Goal: Transaction & Acquisition: Purchase product/service

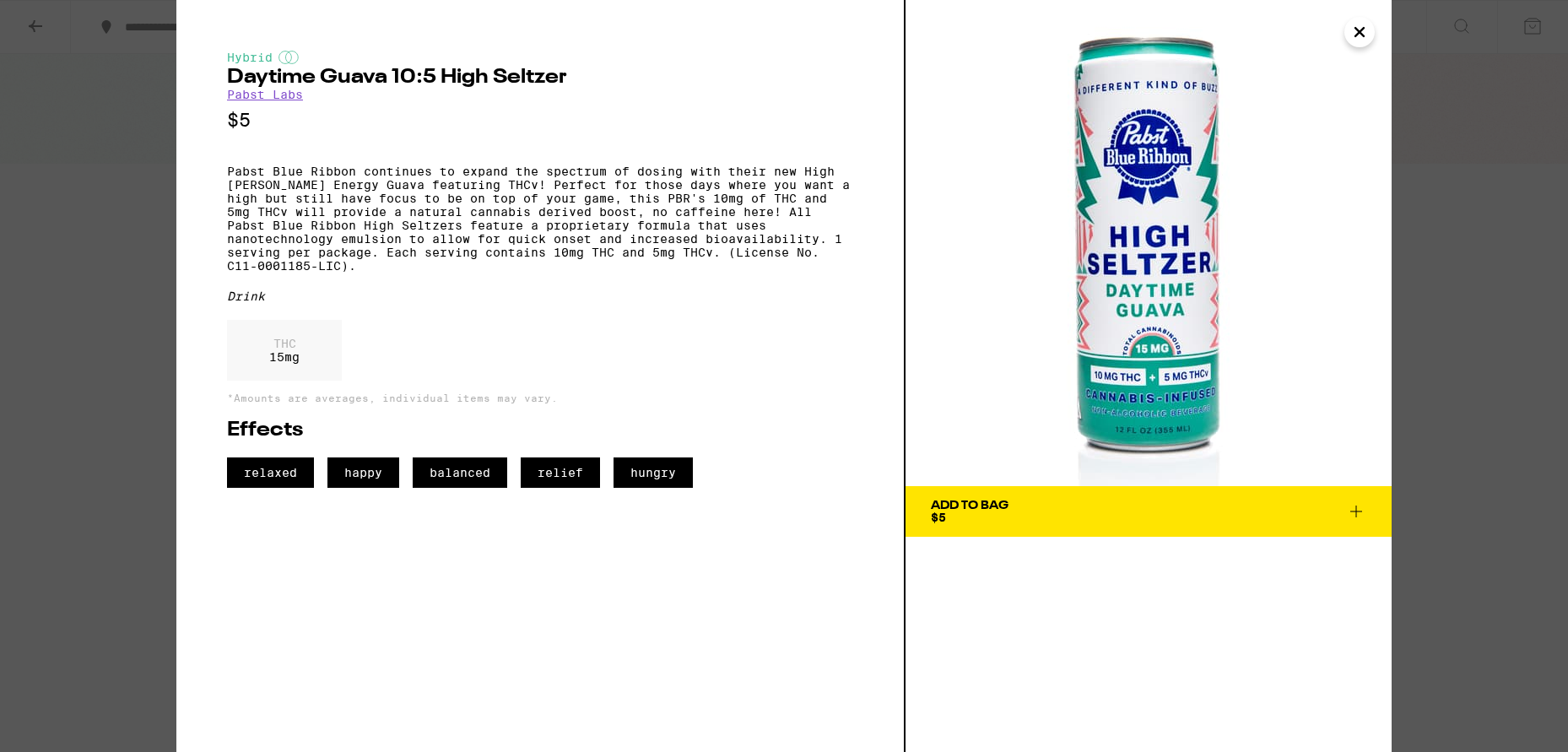
click at [274, 96] on link "Pabst Labs" at bounding box center [264, 94] width 76 height 13
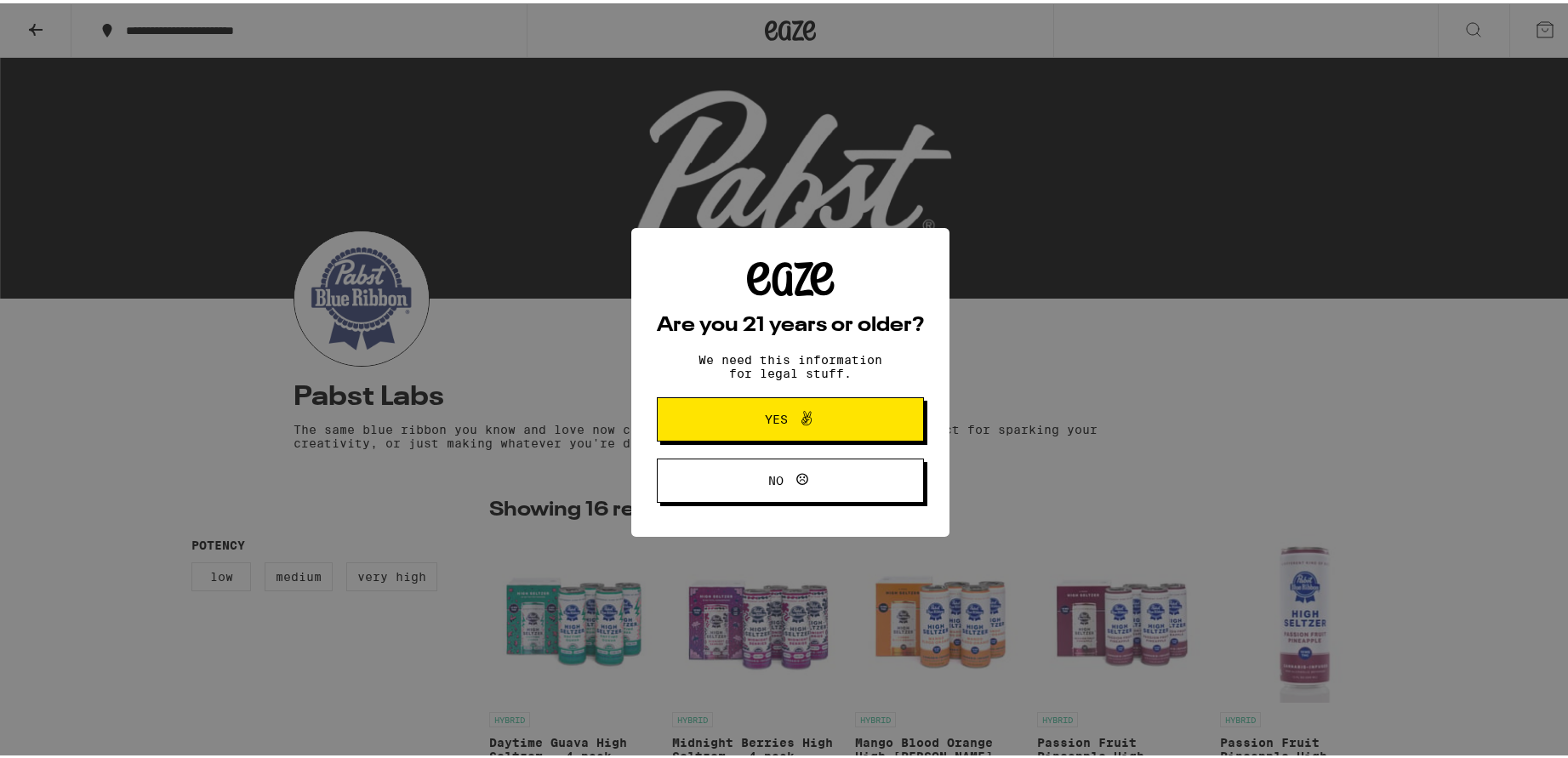
click at [810, 410] on icon at bounding box center [806, 415] width 21 height 21
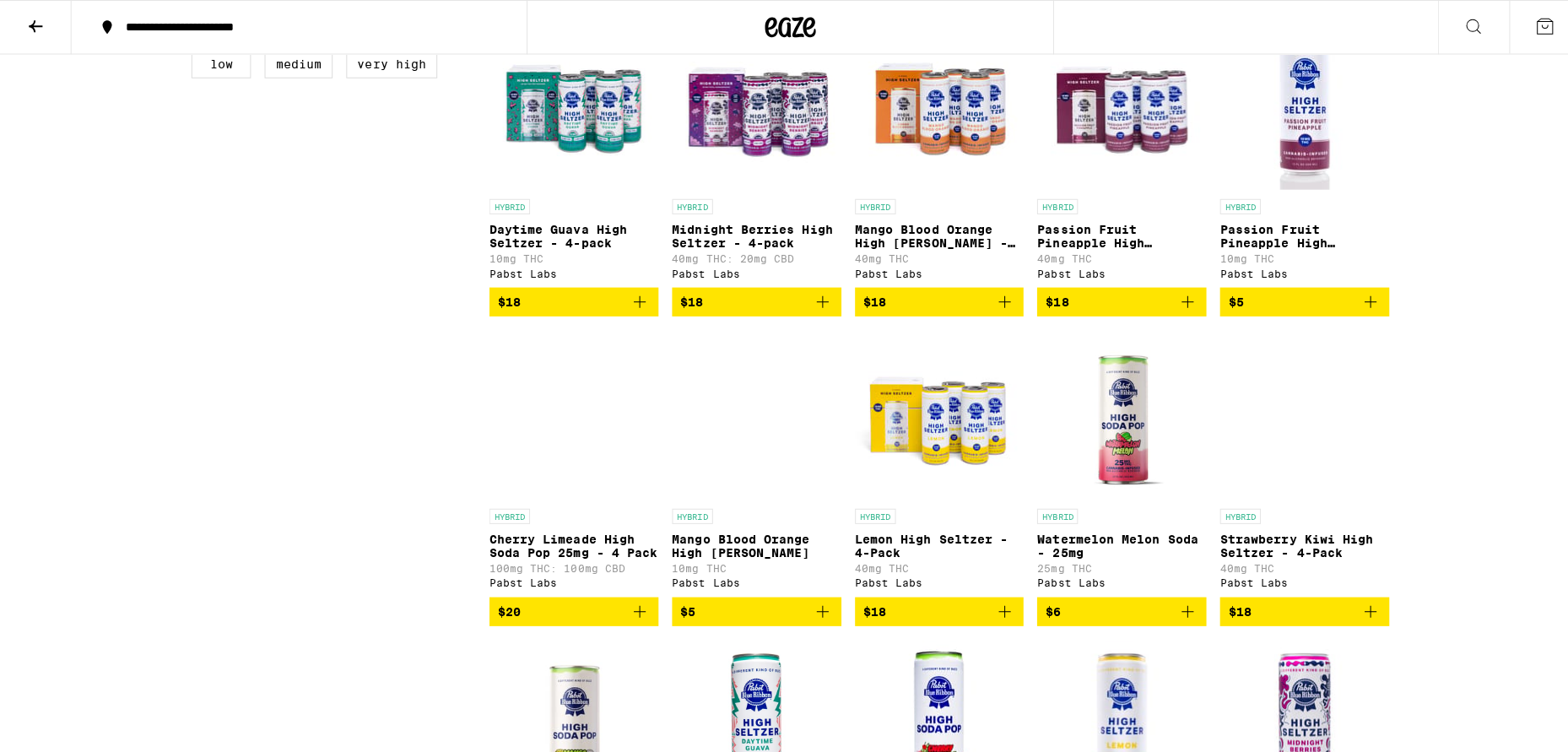
scroll to position [507, 0]
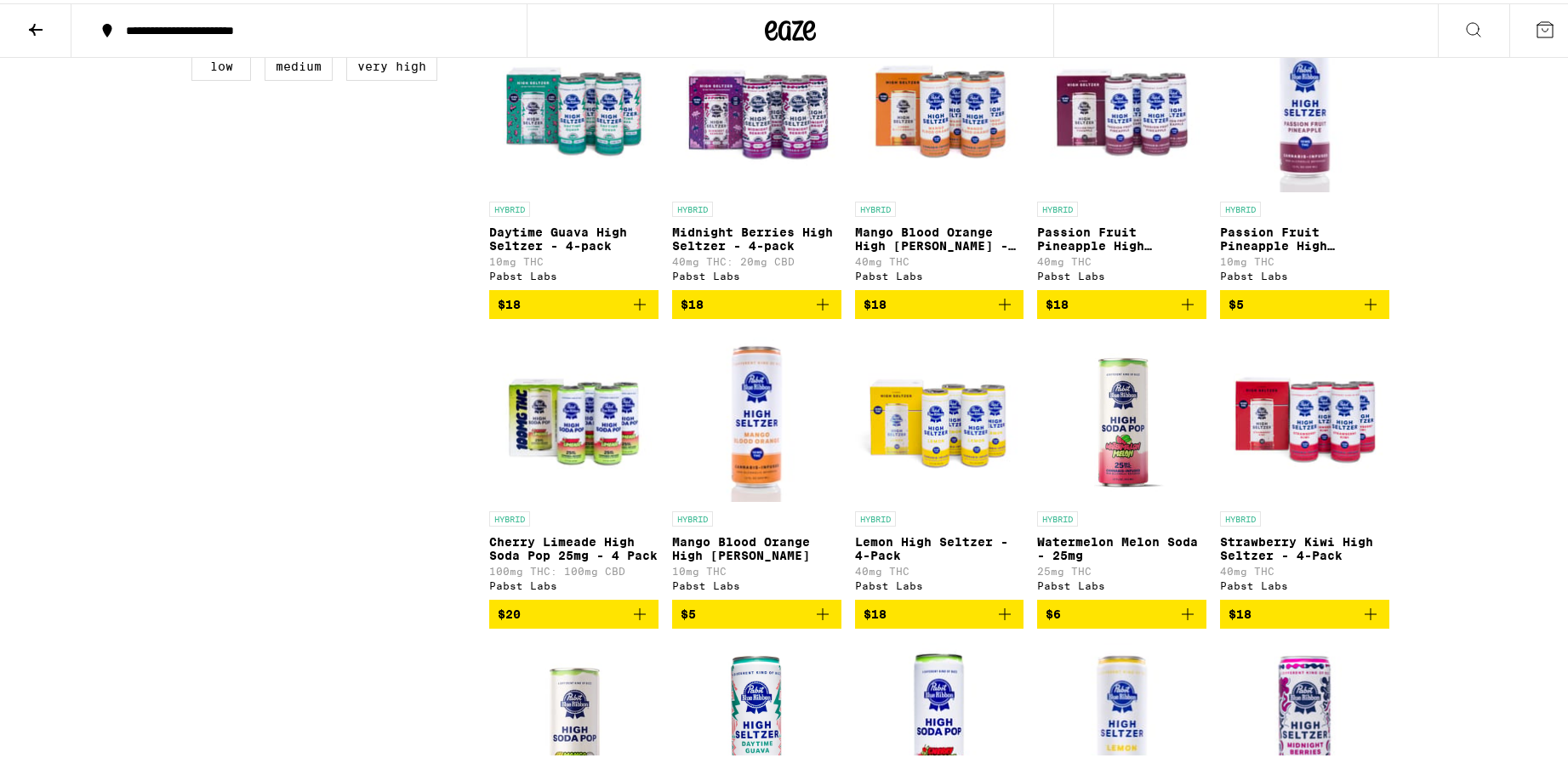
click at [747, 426] on img "Open page for Mango Blood Orange High Seltzer from Pabst Labs" at bounding box center [757, 414] width 169 height 170
